Goal: Task Accomplishment & Management: Use online tool/utility

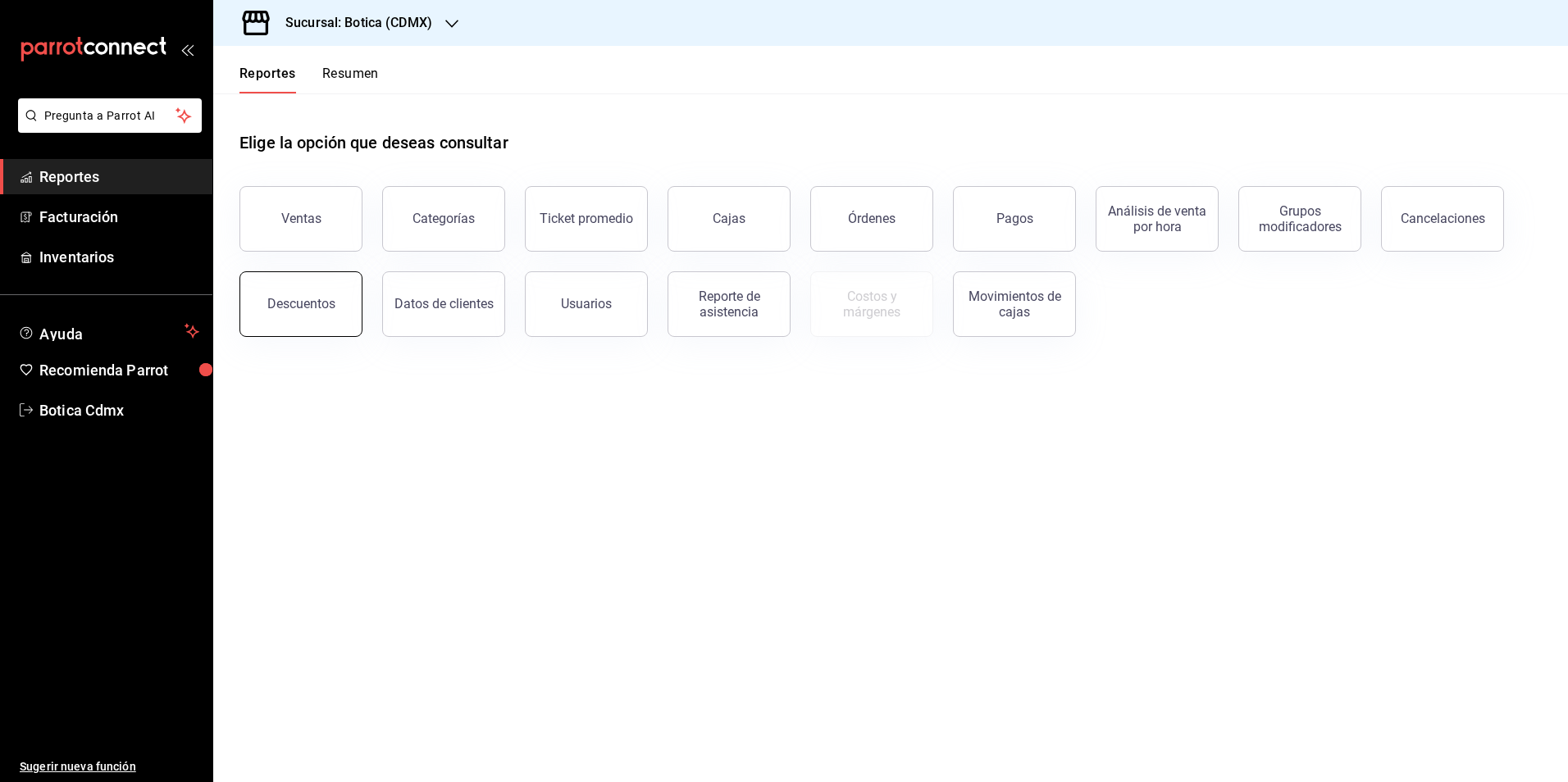
click at [310, 320] on button "Descuentos" at bounding box center [301, 304] width 123 height 66
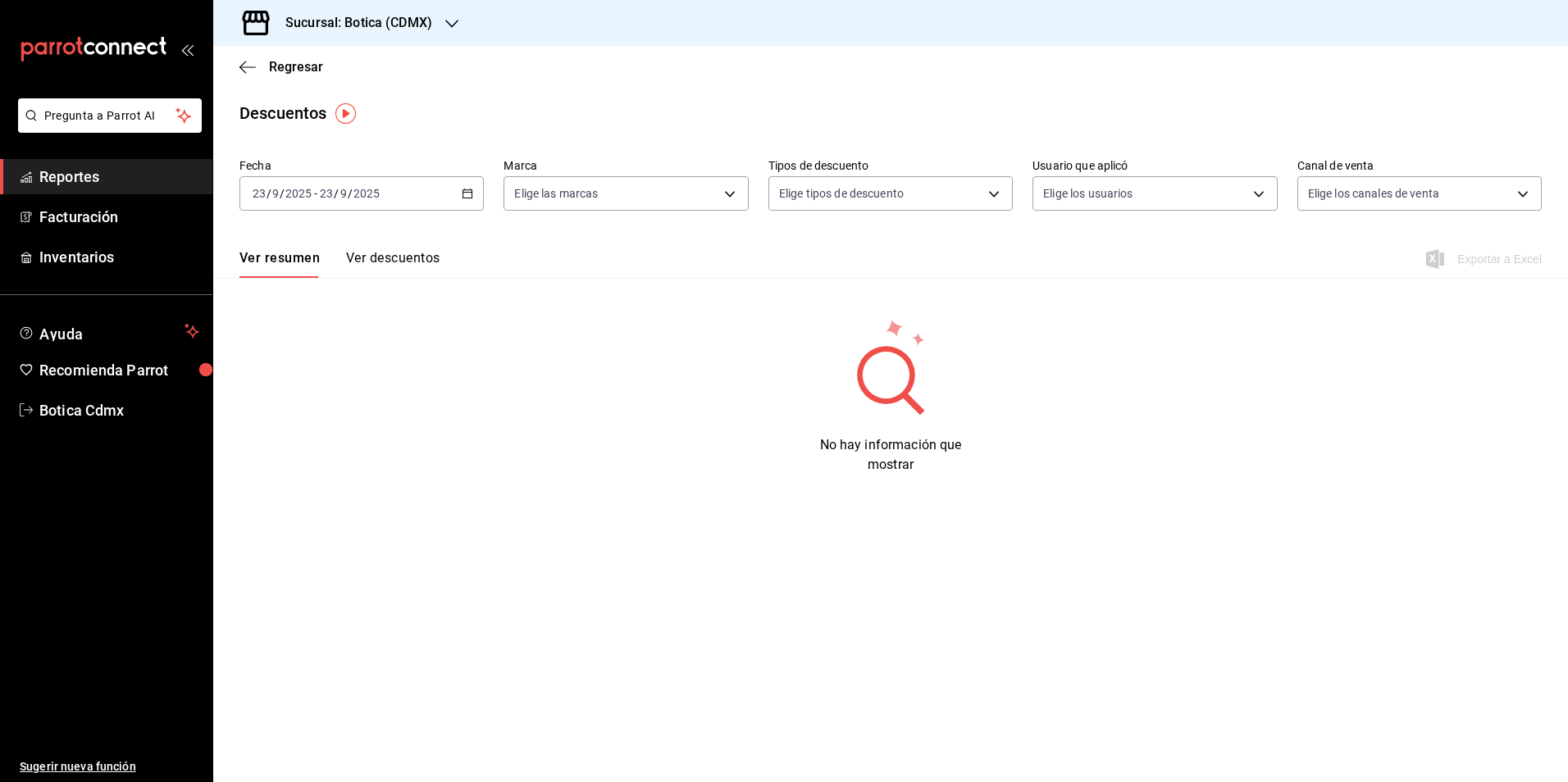
click at [407, 257] on button "Ver descuentos" at bounding box center [393, 264] width 94 height 28
click at [284, 250] on button "Ver resumen" at bounding box center [277, 264] width 76 height 28
click at [468, 191] on icon "button" at bounding box center [468, 193] width 12 height 12
click at [299, 427] on span "Rango de fechas" at bounding box center [316, 428] width 127 height 17
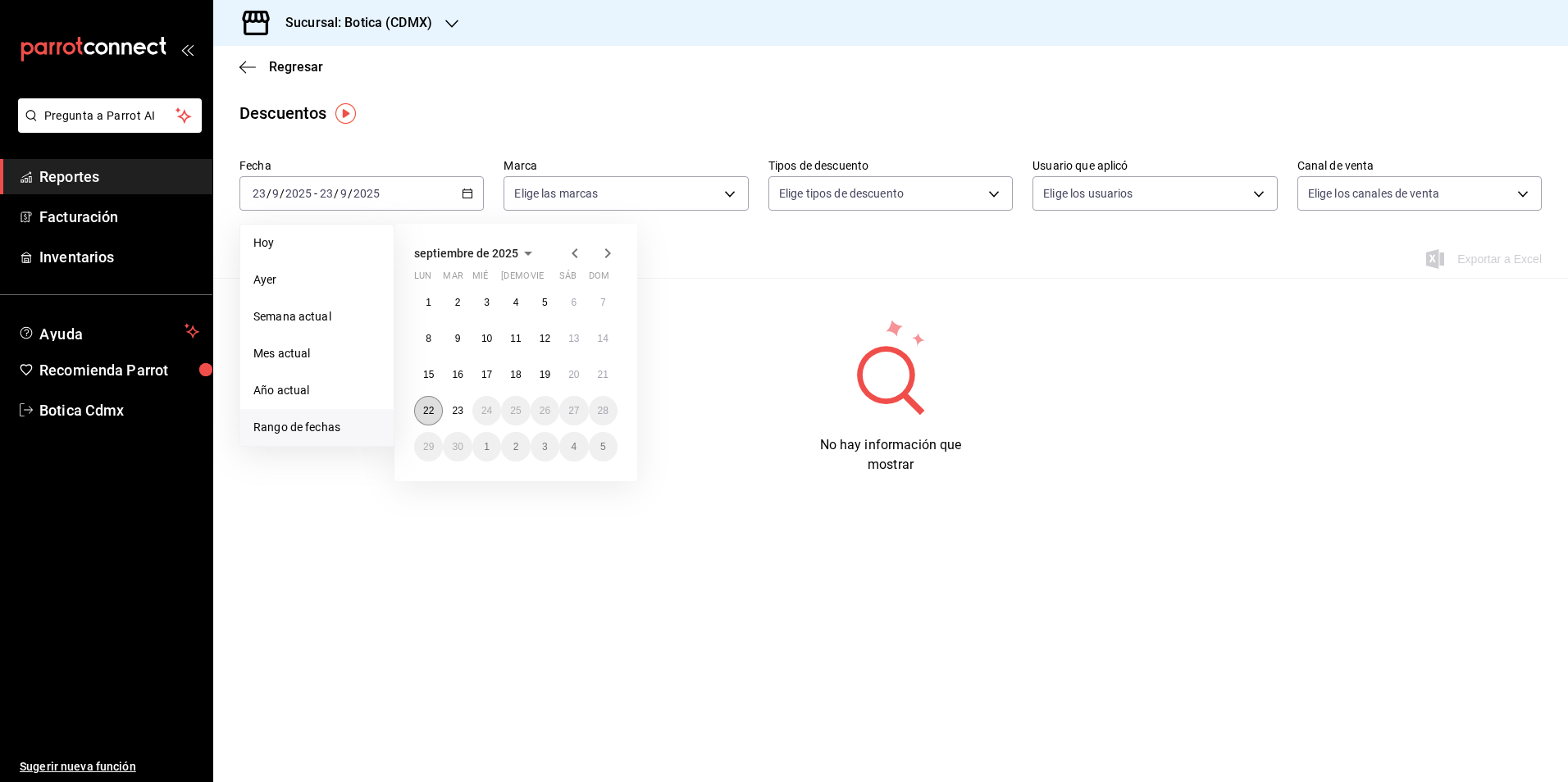
click at [427, 409] on abbr "22" at bounding box center [429, 411] width 11 height 12
click at [461, 404] on button "23" at bounding box center [457, 411] width 29 height 30
